Goal: Find specific page/section: Find specific page/section

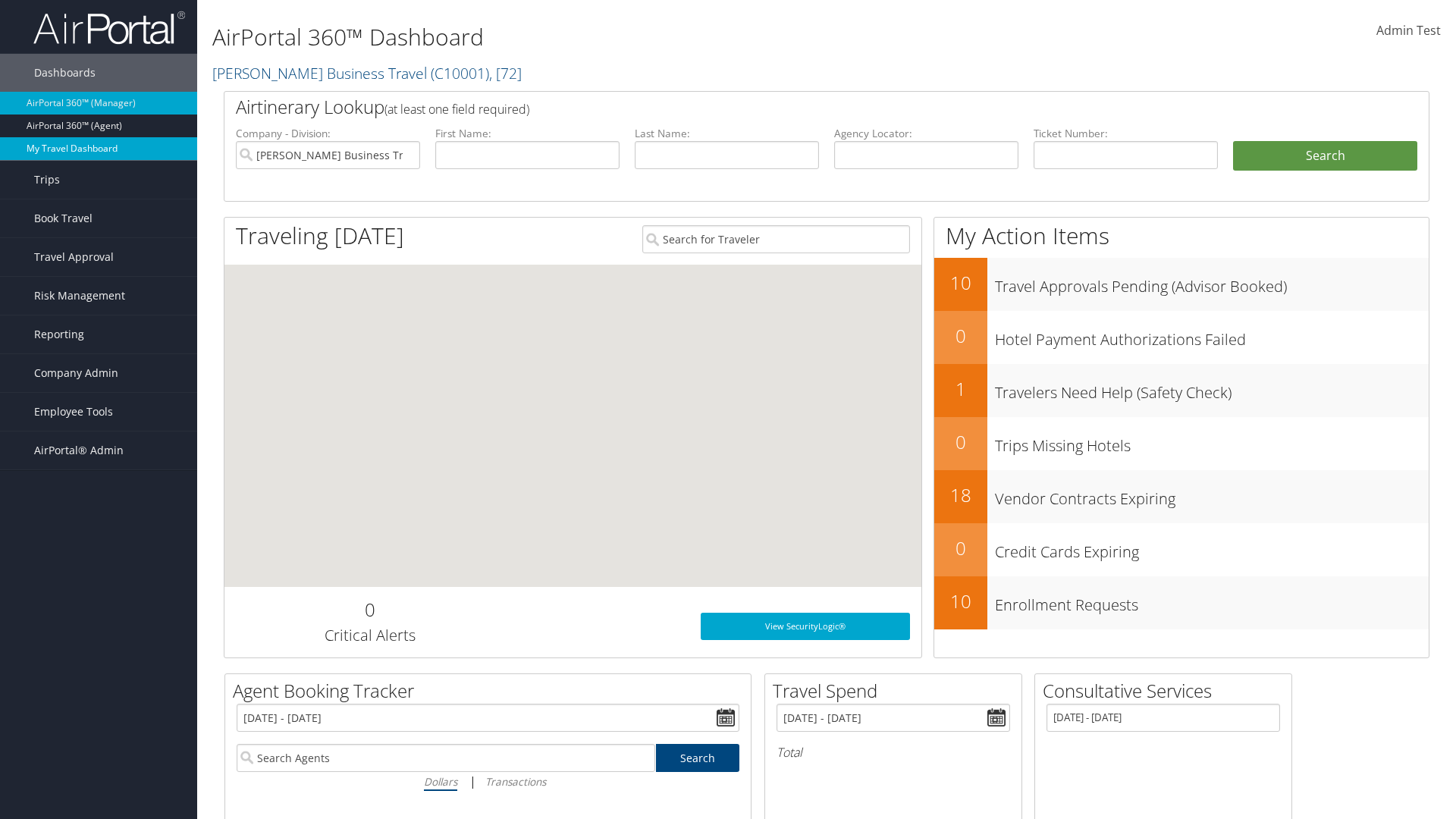
click at [98, 149] on link "My Travel Dashboard" at bounding box center [98, 148] width 198 height 23
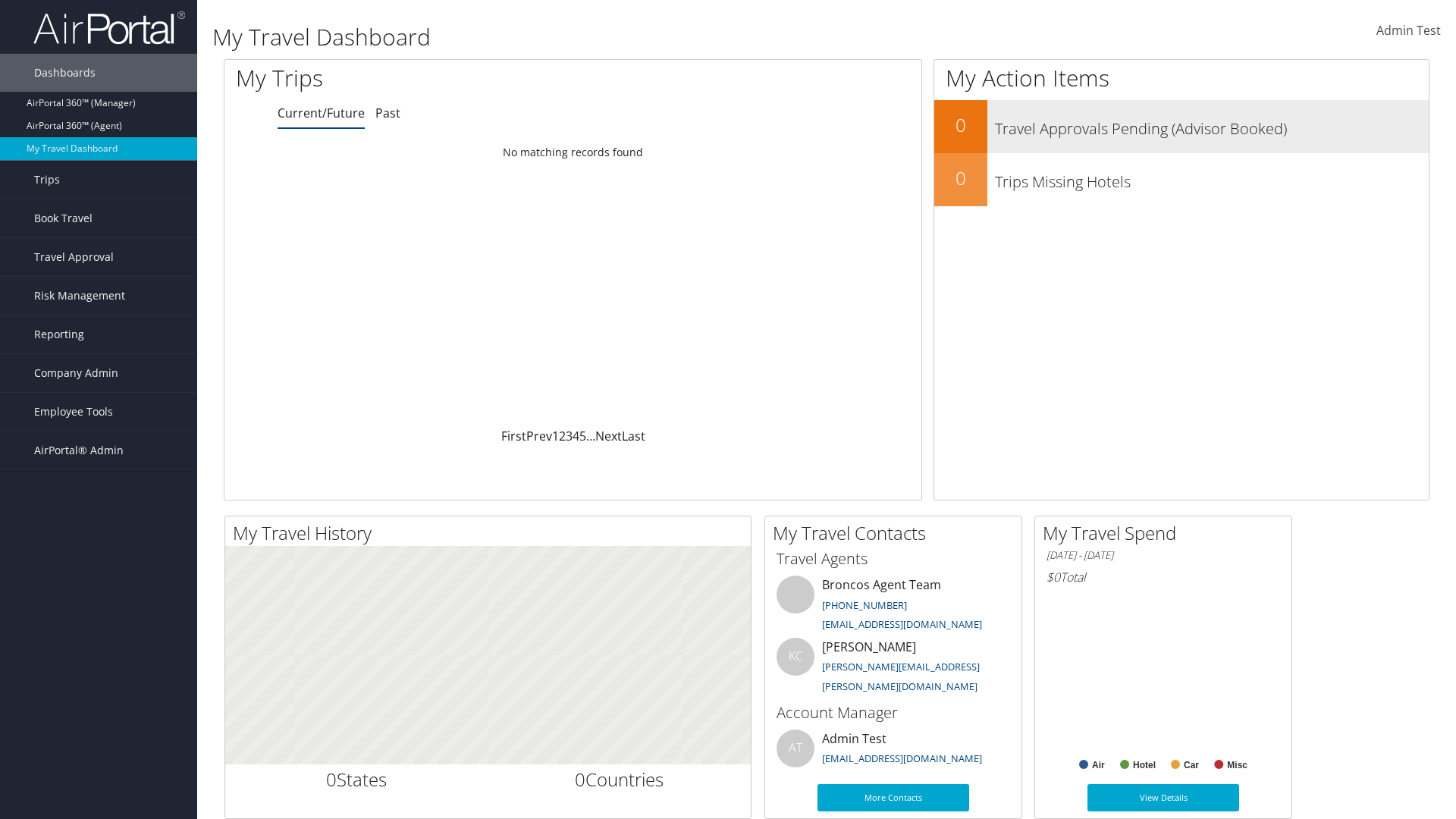
click at [1181, 127] on h3 "Travel Approvals Pending (Advisor Booked)" at bounding box center [1211, 125] width 434 height 29
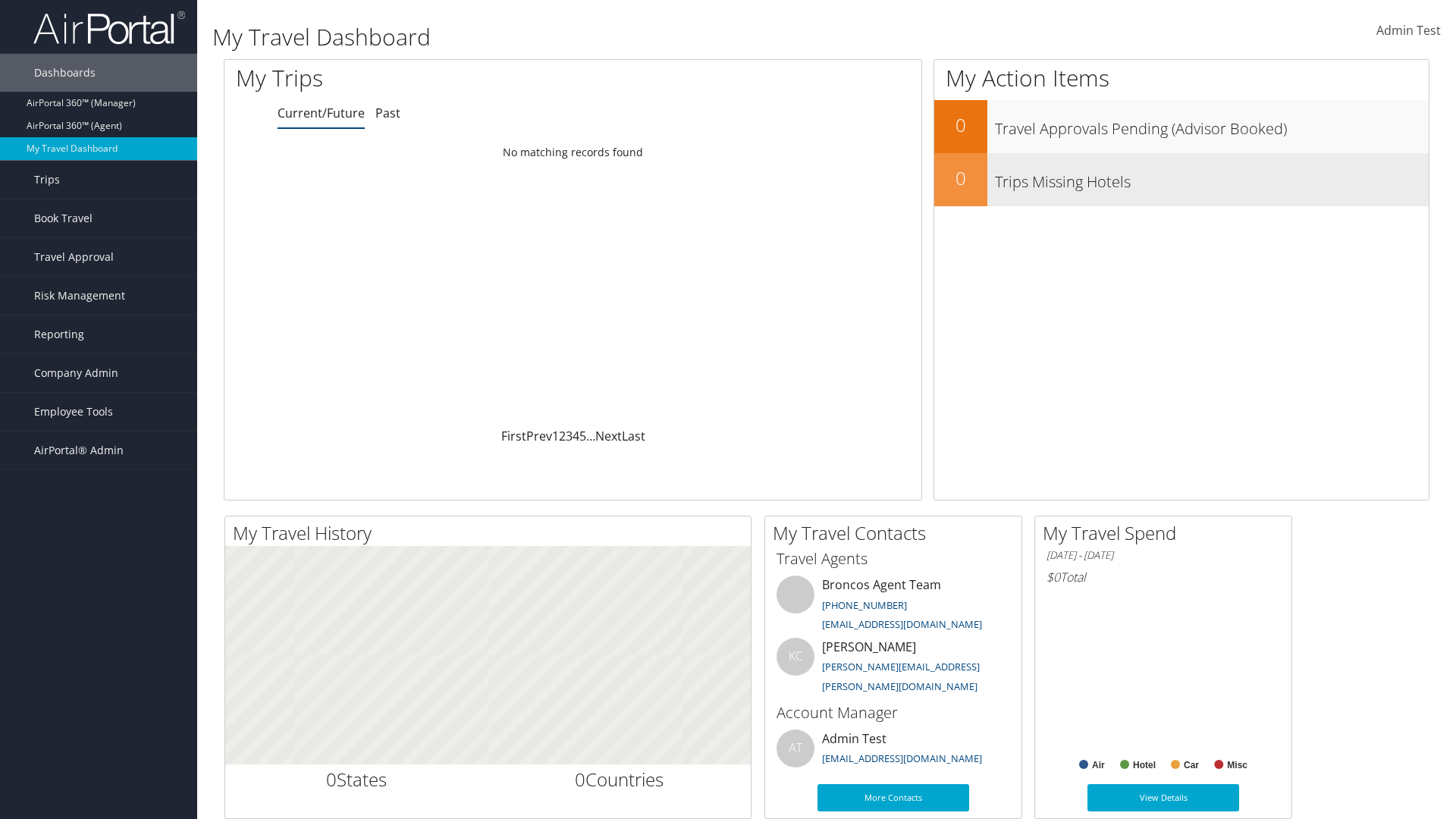
click at [1181, 180] on h3 "Trips Missing Hotels" at bounding box center [1211, 178] width 434 height 29
